Goal: Task Accomplishment & Management: Manage account settings

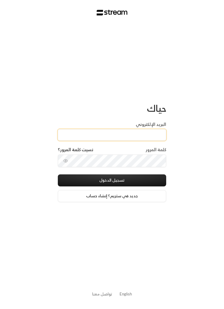
paste input "[EMAIL_ADDRESS][DOMAIN_NAME]"
type input "[EMAIL_ADDRESS][DOMAIN_NAME]"
click at [62, 160] on button "toggle password visibility" at bounding box center [66, 161] width 10 height 10
click at [153, 182] on button "تسجيل الدخول" at bounding box center [112, 181] width 109 height 12
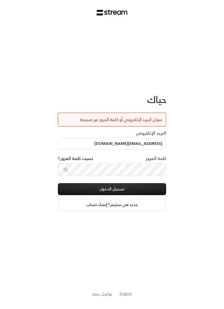
click at [137, 190] on button "تسجيل الدخول" at bounding box center [112, 189] width 109 height 12
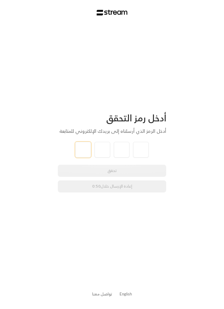
click at [82, 149] on input "tel" at bounding box center [83, 150] width 16 height 16
type input "3"
type input "1"
type input "0"
type input "3"
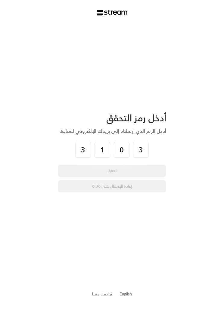
click at [199, 159] on div "أدخل رمز التحقق أدخل الرمز الذي أرسلناه إلى بريدك الإلكتروني للمتابعة 3 1 0 3 ت…" at bounding box center [112, 154] width 224 height 309
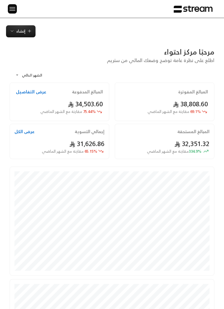
click at [19, 2] on div "الرئيسية لوحة المعلومات الفواتير الاشتراكات روابط الدفع العملاء التسويات كتالوج…" at bounding box center [112, 9] width 224 height 18
click at [12, 8] on img at bounding box center [12, 9] width 7 height 8
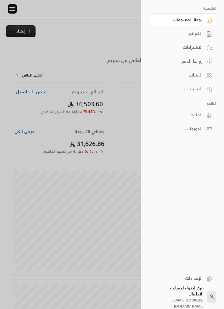
click at [207, 75] on icon at bounding box center [209, 76] width 6 height 6
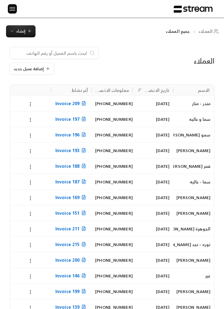
click at [31, 32] on icon "button" at bounding box center [29, 31] width 5 height 5
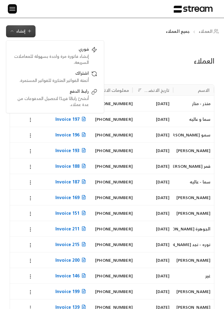
click at [122, 22] on div "العملاء جميع العملاء إنشاء فوري إنشاء فاتورة مرة واحدة بسهولة للمعاملات السريعة…" at bounding box center [112, 266] width 224 height 497
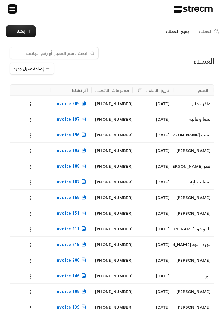
click at [40, 68] on span "إضافة عميل جديد" at bounding box center [29, 69] width 30 height 4
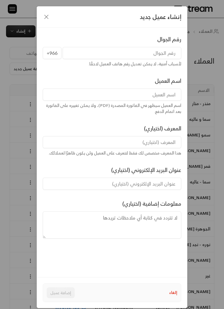
click at [169, 52] on input "tel" at bounding box center [122, 53] width 119 height 12
click at [167, 97] on input at bounding box center [112, 95] width 139 height 12
type input "[PERSON_NAME]"
click at [171, 50] on input "tel" at bounding box center [122, 53] width 119 height 12
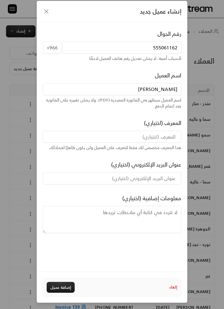
scroll to position [25, 0]
type input "555061162"
click at [84, 194] on div "معلومات إضافية (اختياري)" at bounding box center [112, 213] width 144 height 39
click at [63, 297] on div "إلغاء إضافة عميل" at bounding box center [112, 287] width 151 height 31
click at [67, 289] on button "إضافة عميل" at bounding box center [61, 287] width 28 height 11
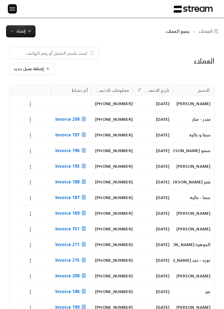
click at [10, 7] on img at bounding box center [12, 9] width 7 height 8
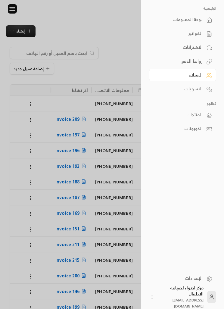
click at [31, 27] on div at bounding box center [112, 154] width 224 height 309
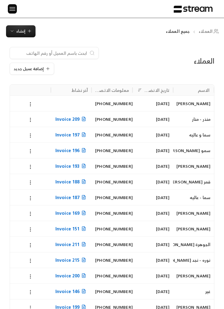
click at [30, 35] on button "إنشاء" at bounding box center [21, 31] width 30 height 12
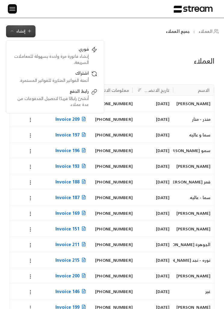
click at [125, 39] on div "العملاء إضافة عميل جديد الاسم تاريخ الانضمام معلومات الاتصال آخر نشاط [PERSON_N…" at bounding box center [112, 275] width 224 height 477
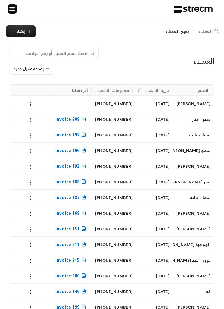
click at [125, 39] on div "العملاء إضافة عميل جديد الاسم تاريخ الانضمام معلومات الاتصال آخر نشاط [PERSON_N…" at bounding box center [112, 275] width 224 height 477
click at [36, 71] on span "إضافة عميل جديد" at bounding box center [29, 69] width 30 height 4
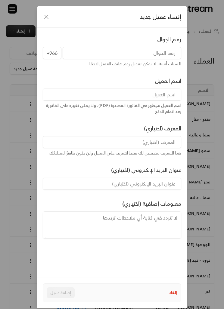
click at [112, 48] on input "tel" at bounding box center [122, 53] width 119 height 12
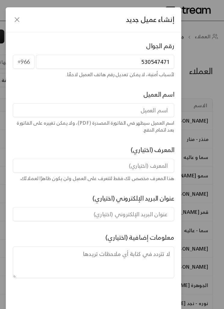
type input "530547471"
click at [142, 97] on input at bounding box center [112, 95] width 139 height 12
click at [138, 94] on input at bounding box center [112, 95] width 139 height 12
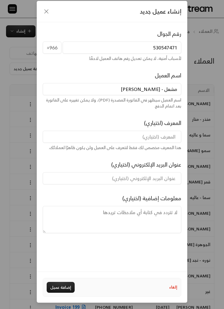
scroll to position [32, 0]
type input "مشعل - [PERSON_NAME]"
click at [3, 156] on div "إنشاء عميل جديد رقم الجوال [PHONE_NUMBER] لأسباب أمنية، لا يمكن تعديل رقم هاتف …" at bounding box center [112, 154] width 224 height 309
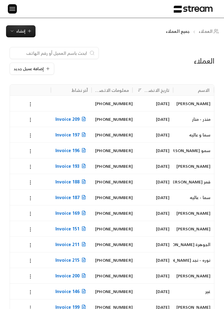
scroll to position [0, 0]
click at [12, 29] on icon "button" at bounding box center [12, 31] width 5 height 5
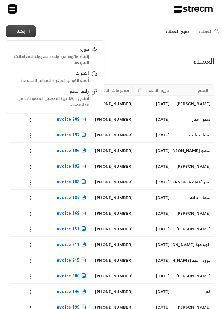
click at [117, 49] on div "إضافة عميل جديد" at bounding box center [77, 61] width 135 height 28
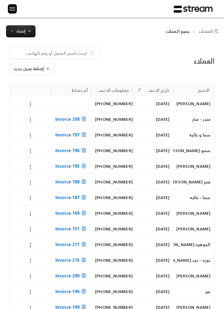
click at [25, 69] on span "إضافة عميل جديد" at bounding box center [29, 69] width 30 height 4
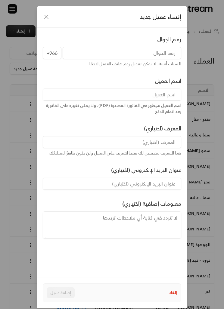
click at [171, 55] on input "tel" at bounding box center [122, 53] width 119 height 12
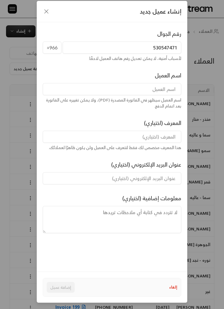
scroll to position [25, 0]
type input "530547471"
click at [176, 83] on input at bounding box center [112, 89] width 139 height 12
click at [164, 83] on input "مشعل و [PERSON_NAME]" at bounding box center [112, 89] width 139 height 12
click at [160, 83] on input "مشعل و [PERSON_NAME]" at bounding box center [112, 89] width 139 height 12
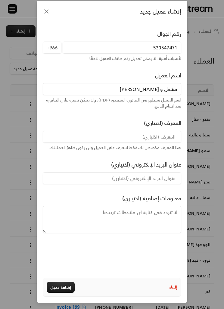
click at [160, 83] on input "مشعل و [PERSON_NAME]" at bounding box center [112, 89] width 139 height 12
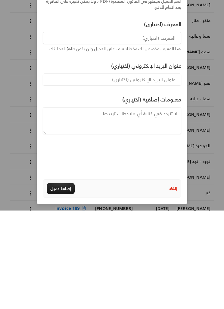
type input "مشعل - [PERSON_NAME]"
click at [60, 282] on button "إضافة عميل" at bounding box center [61, 287] width 28 height 11
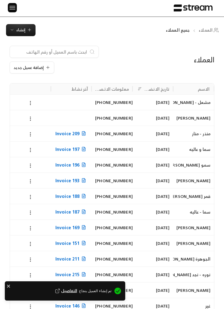
scroll to position [0, 0]
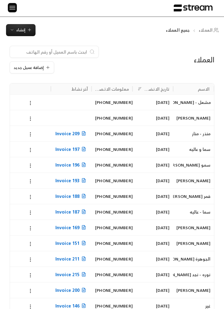
click at [34, 70] on span "إضافة عميل جديد" at bounding box center [29, 68] width 30 height 4
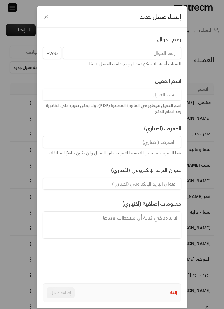
click at [164, 53] on input "tel" at bounding box center [122, 53] width 119 height 12
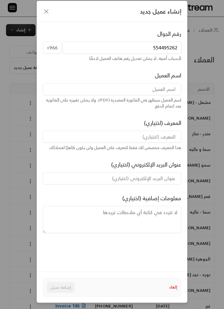
scroll to position [5, 0]
type input "554495262"
click at [170, 83] on input at bounding box center [112, 89] width 139 height 12
type input "ن"
type input "ك"
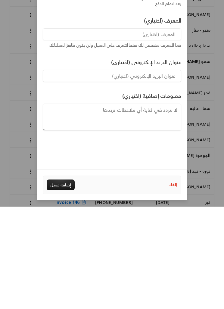
type input "مسك السيد"
click at [65, 282] on button "إضافة عميل" at bounding box center [61, 287] width 28 height 11
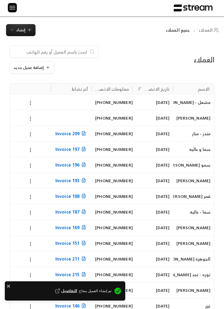
scroll to position [0, 0]
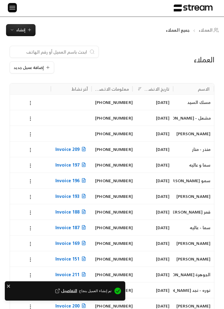
click at [39, 66] on span "إضافة عميل جديد" at bounding box center [29, 68] width 30 height 4
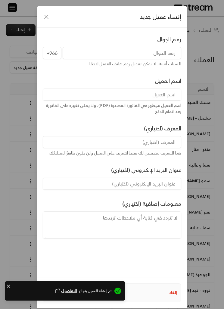
click at [203, 50] on div "إنشاء عميل جديد رقم الجوال +966 لأسباب أمنية، لا يمكن تعديل رقم هاتف العميل لاح…" at bounding box center [112, 154] width 224 height 309
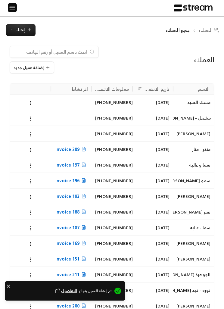
click at [14, 11] on img at bounding box center [12, 8] width 7 height 8
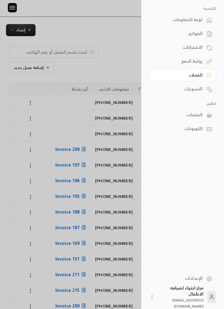
click at [199, 36] on div "الفواتير" at bounding box center [180, 33] width 46 height 6
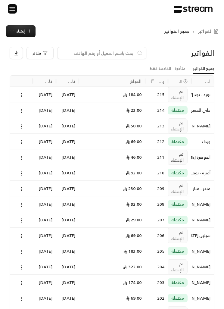
click at [17, 30] on span "إنشاء" at bounding box center [20, 31] width 9 height 7
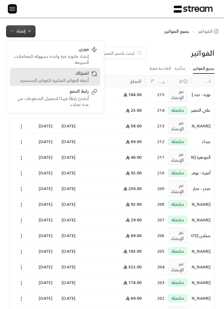
click at [61, 74] on div "اشتراك" at bounding box center [51, 73] width 76 height 7
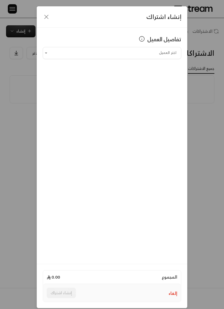
click at [85, 55] on input "اختر العميل" at bounding box center [112, 53] width 139 height 10
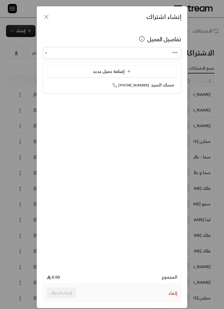
click at [163, 88] on span "مسك السيد" at bounding box center [162, 85] width 23 height 8
type input "**********"
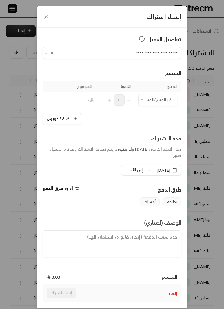
click at [165, 97] on input "اختر العميل" at bounding box center [158, 100] width 39 height 10
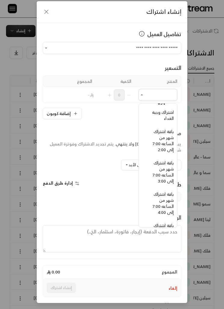
scroll to position [467, -2]
click at [165, 143] on span "باقة اشتراك شهر من الساعه 7:00 إلى 2:00" at bounding box center [162, 141] width 21 height 26
type input "**********"
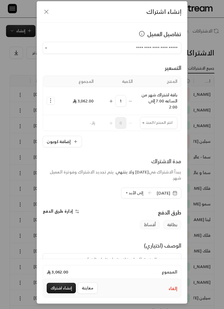
click at [172, 122] on input "اختر العميل" at bounding box center [158, 123] width 37 height 10
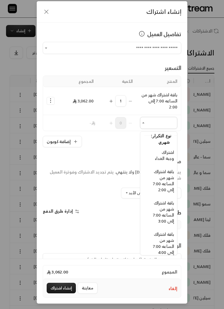
scroll to position [497, -4]
click at [169, 154] on span "اشتراك وجبة الغداء" at bounding box center [164, 156] width 19 height 14
type input "**********"
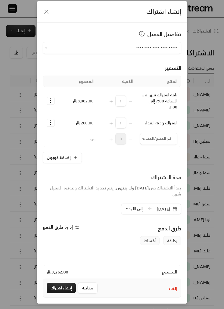
click at [129, 207] on span "إلى الأبد" at bounding box center [136, 209] width 15 height 7
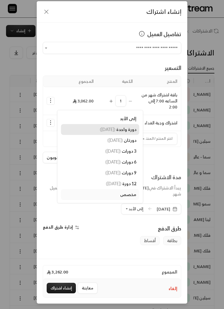
click at [127, 128] on span "دورة واحدة" at bounding box center [126, 129] width 20 height 5
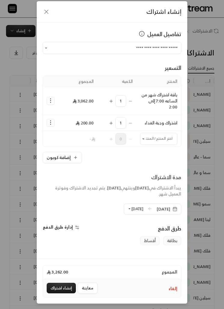
click at [171, 211] on span "[DATE]" at bounding box center [167, 209] width 21 height 6
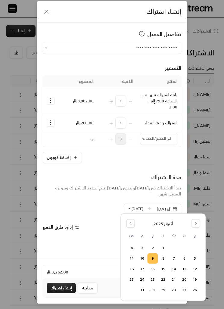
click at [197, 269] on button "12" at bounding box center [195, 269] width 10 height 10
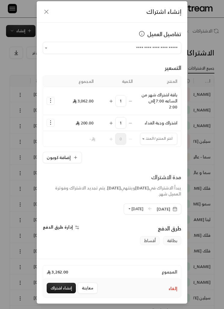
click at [62, 225] on span "إدارة طرق الدفع" at bounding box center [58, 227] width 30 height 8
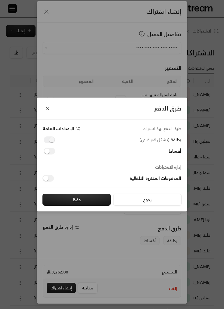
click at [82, 206] on button "حفظ" at bounding box center [77, 200] width 68 height 12
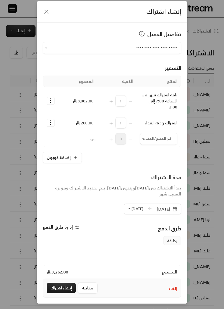
click at [70, 294] on button "إنشاء اشتراك" at bounding box center [61, 288] width 29 height 11
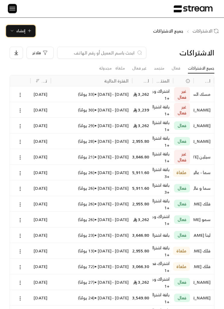
scroll to position [0, 0]
click at [27, 31] on span "إنشاء" at bounding box center [21, 31] width 22 height 7
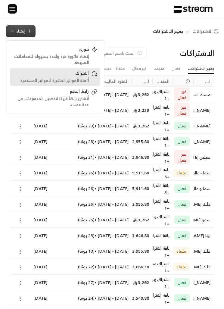
click at [84, 79] on div "أتمتة الفواتير المتكررة للفواتير المستمرة." at bounding box center [51, 80] width 76 height 6
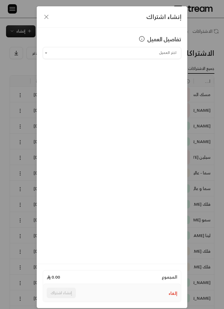
click at [160, 52] on input "اختر العميل" at bounding box center [112, 53] width 139 height 10
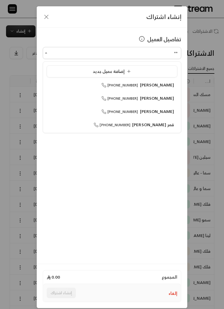
click at [168, 114] on span "[PERSON_NAME]" at bounding box center [157, 112] width 34 height 8
type input "**********"
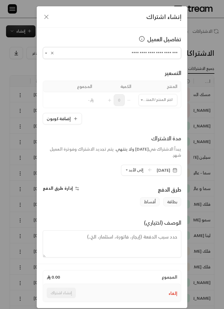
click at [167, 99] on input "اختر العميل" at bounding box center [158, 100] width 39 height 10
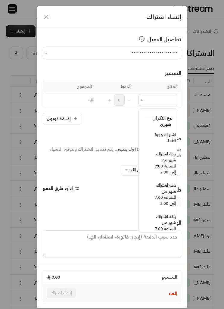
scroll to position [463, -6]
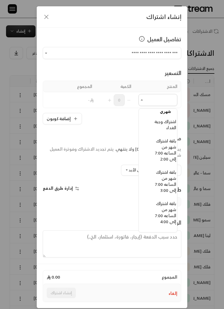
click at [174, 150] on span "باقة اشتراك شهر من الساعه 7:00 إلى 2:00" at bounding box center [165, 150] width 21 height 26
type input "**********"
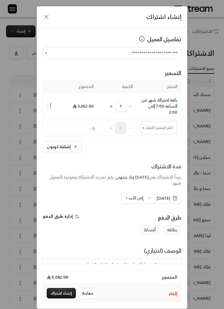
click at [167, 127] on input "اختر العميل" at bounding box center [158, 128] width 37 height 10
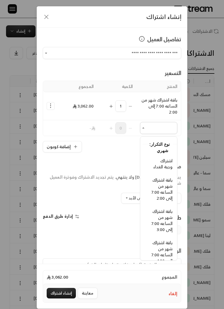
scroll to position [496, -2]
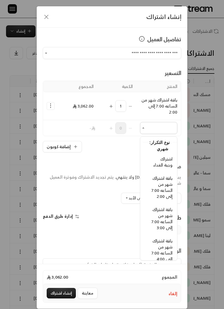
click at [170, 165] on span "اشتراك وجبة الغداء" at bounding box center [162, 162] width 19 height 14
type input "**********"
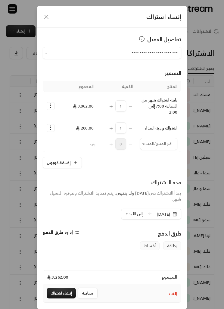
click at [129, 213] on span "إلى الأبد" at bounding box center [136, 214] width 15 height 7
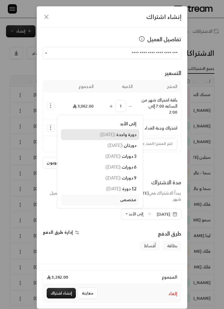
click at [126, 136] on span "دورة واحدة" at bounding box center [126, 134] width 20 height 5
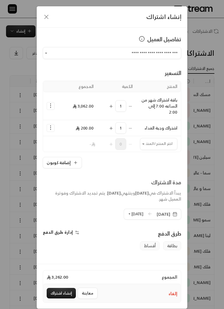
click at [176, 215] on icon "button" at bounding box center [175, 214] width 5 height 5
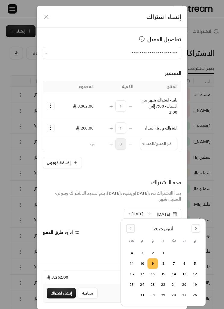
click at [196, 274] on button "12" at bounding box center [195, 274] width 10 height 10
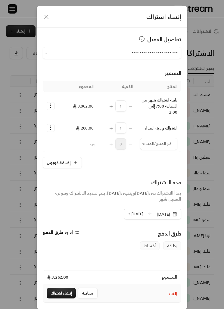
click at [68, 230] on span "إدارة طرق الدفع" at bounding box center [58, 233] width 30 height 8
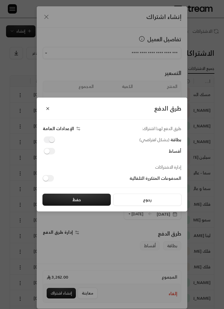
click at [157, 257] on div "طرق الدفع طرق الدفع لهذا اشتراك: الإعدادات العامة بطاقة ( بشكل افتراضي ) أقساط …" at bounding box center [112, 154] width 224 height 309
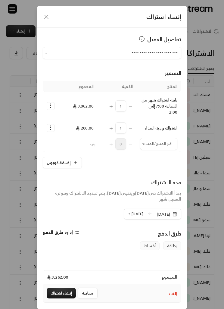
scroll to position [6, 0]
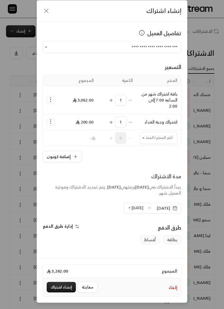
click at [68, 223] on span "إدارة طرق الدفع" at bounding box center [58, 226] width 30 height 8
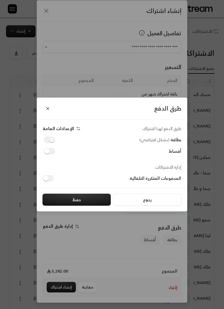
click at [96, 202] on button "حفظ" at bounding box center [77, 200] width 68 height 12
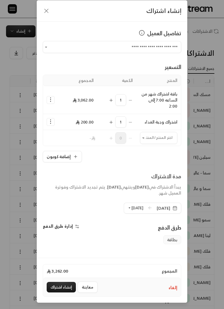
scroll to position [0, 0]
click at [64, 291] on button "إنشاء اشتراك" at bounding box center [61, 287] width 29 height 11
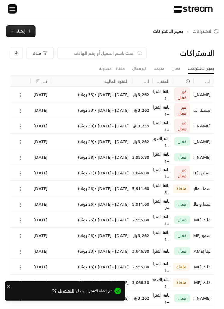
click at [28, 30] on icon "button" at bounding box center [29, 31] width 5 height 5
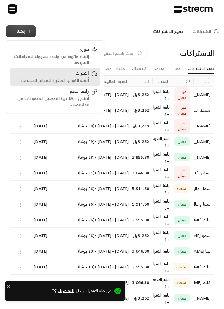
click at [90, 76] on div "اشتراك أتمتة الفواتير المتكررة للفواتير المستمرة." at bounding box center [55, 76] width 84 height 13
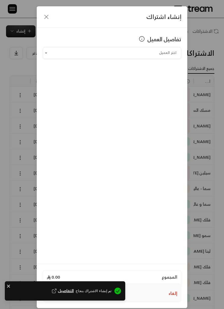
click at [153, 52] on input "اختر العميل" at bounding box center [112, 53] width 139 height 10
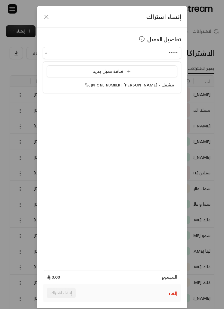
click at [88, 82] on div "مشعل - [PERSON_NAME] [PHONE_NUMBER]" at bounding box center [112, 85] width 124 height 6
type input "**********"
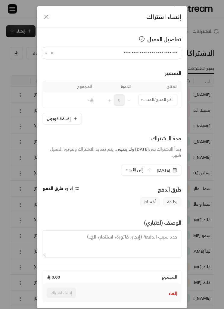
click at [175, 99] on input "اختر العميل" at bounding box center [158, 100] width 39 height 10
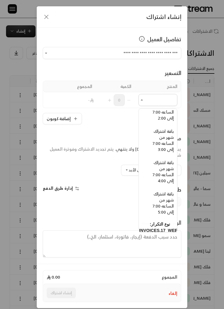
scroll to position [503, -4]
click at [166, 139] on span "باقة اشتراك شهر من الساعه 7:00 إلى 3:00" at bounding box center [163, 141] width 21 height 26
type input "**********"
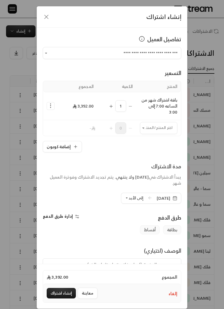
click at [166, 130] on input "اختر العميل" at bounding box center [158, 128] width 37 height 10
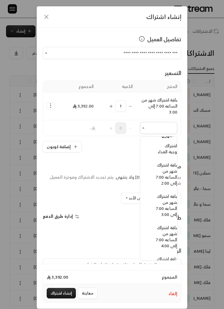
scroll to position [507, -7]
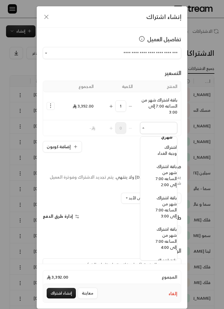
click at [172, 149] on span "اشتراك وجبة الغداء" at bounding box center [167, 150] width 19 height 14
type input "**********"
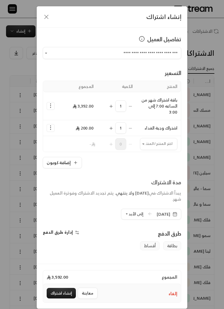
click at [169, 145] on input "اختر العميل" at bounding box center [158, 144] width 37 height 10
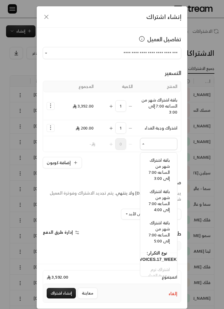
scroll to position [563, 0]
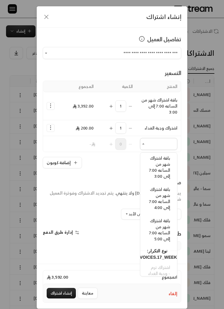
click at [166, 179] on span "باقة اشتراك شهر من الساعه 7:00 إلى 3:00" at bounding box center [159, 167] width 21 height 26
type input "**********"
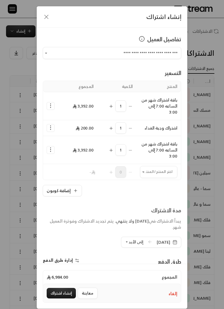
click at [164, 171] on input "اختر العميل" at bounding box center [158, 172] width 37 height 10
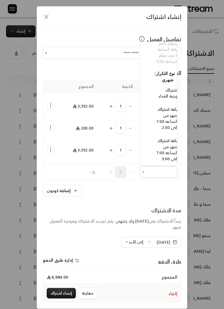
scroll to position [465, -8]
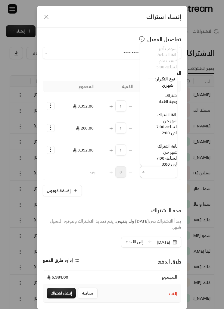
click at [169, 94] on span "اشتراك وجبة الغداء" at bounding box center [168, 99] width 19 height 14
type input "**********"
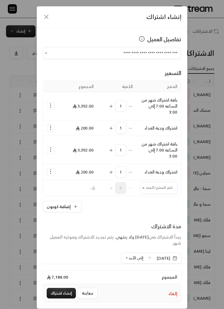
click at [52, 105] on icon "Selected Products" at bounding box center [51, 106] width 6 height 6
click at [82, 121] on span "إضافة كوبون" at bounding box center [75, 121] width 21 height 6
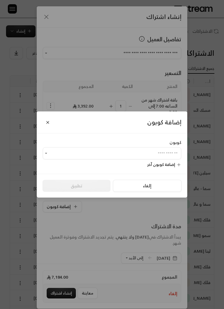
click at [163, 153] on input "اختر العميل" at bounding box center [112, 154] width 139 height 10
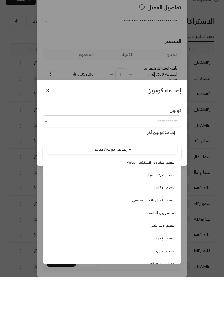
scroll to position [1, 0]
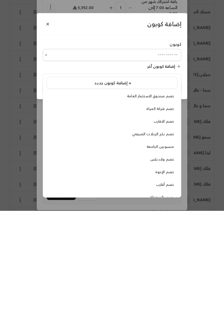
click at [169, 267] on span "خصم الإخوة" at bounding box center [165, 270] width 19 height 6
type input "**********"
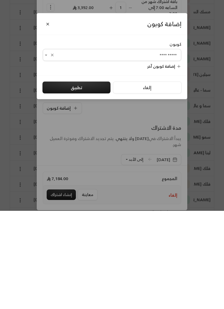
click at [66, 180] on button "تطبيق" at bounding box center [77, 186] width 68 height 12
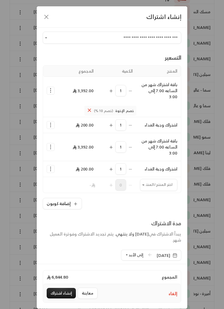
scroll to position [16, 0]
click at [132, 256] on span "إلى الأبد" at bounding box center [136, 254] width 15 height 7
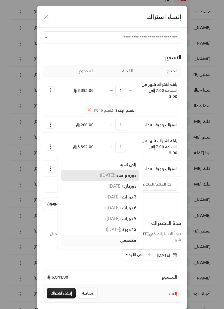
click at [127, 175] on span "دورة واحدة" at bounding box center [126, 175] width 20 height 5
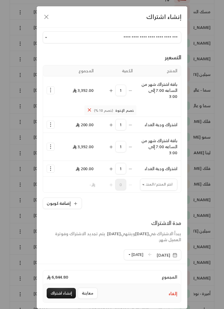
click at [174, 255] on icon "button" at bounding box center [175, 255] width 4 height 0
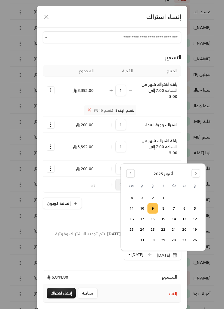
click at [194, 220] on button "12" at bounding box center [195, 219] width 10 height 10
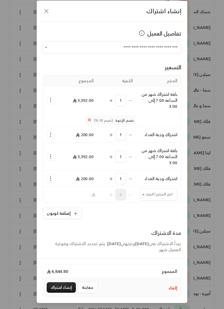
scroll to position [0, 0]
click at [75, 293] on button "إنشاء اشتراك" at bounding box center [61, 287] width 29 height 11
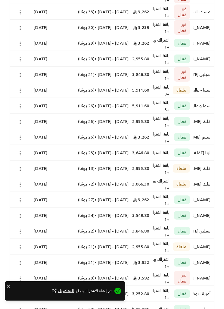
scroll to position [1, 0]
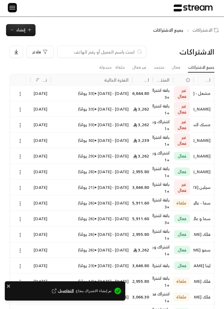
click at [48, 105] on div "[DATE]" at bounding box center [40, 109] width 20 height 16
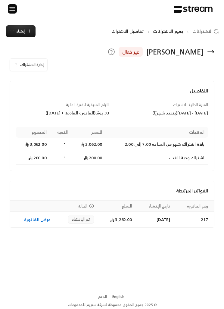
click at [210, 51] on icon at bounding box center [210, 51] width 7 height 7
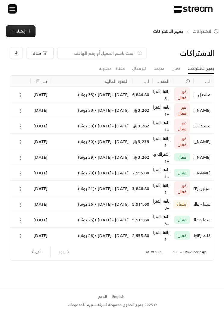
click at [136, 127] on icon at bounding box center [136, 126] width 4 height 4
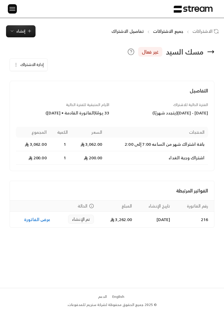
click at [214, 54] on icon at bounding box center [210, 51] width 7 height 7
